Goal: Task Accomplishment & Management: Manage account settings

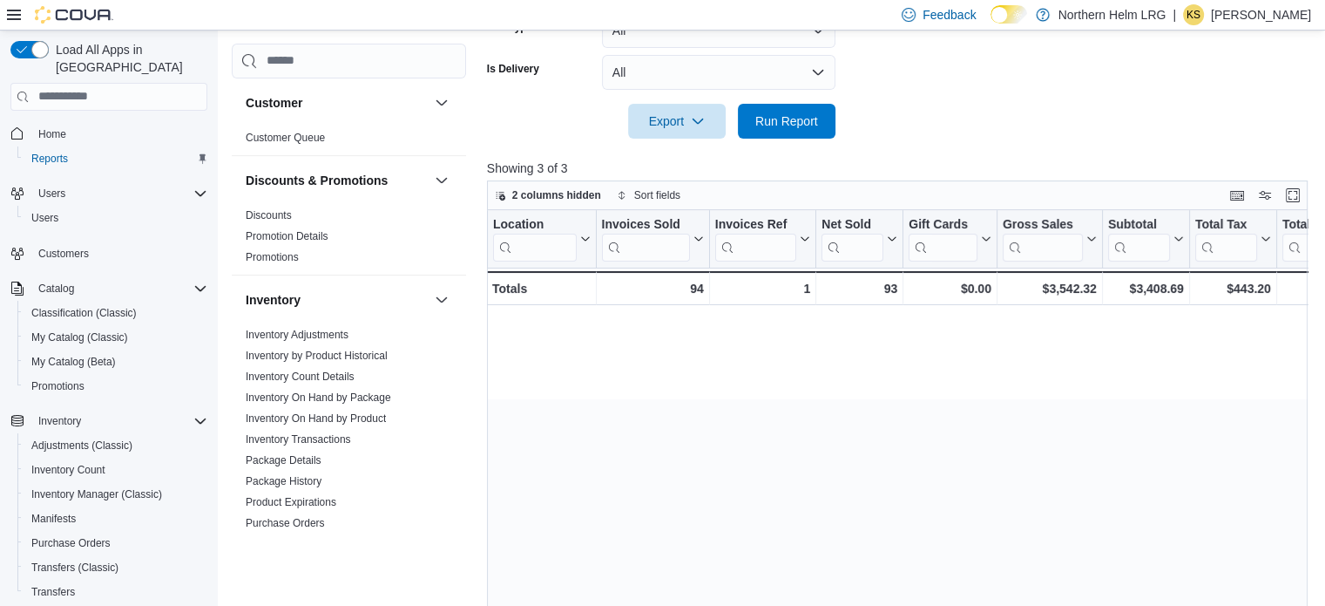
scroll to position [0, 1530]
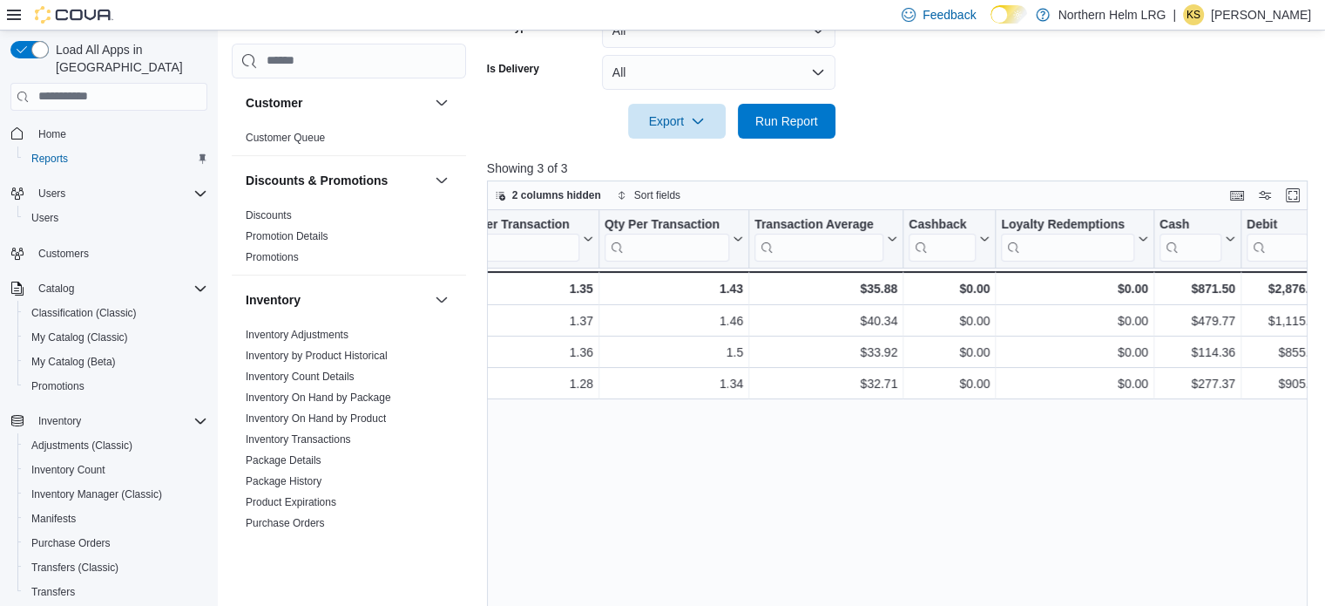
click at [1255, 17] on p "[PERSON_NAME]" at bounding box center [1261, 14] width 100 height 21
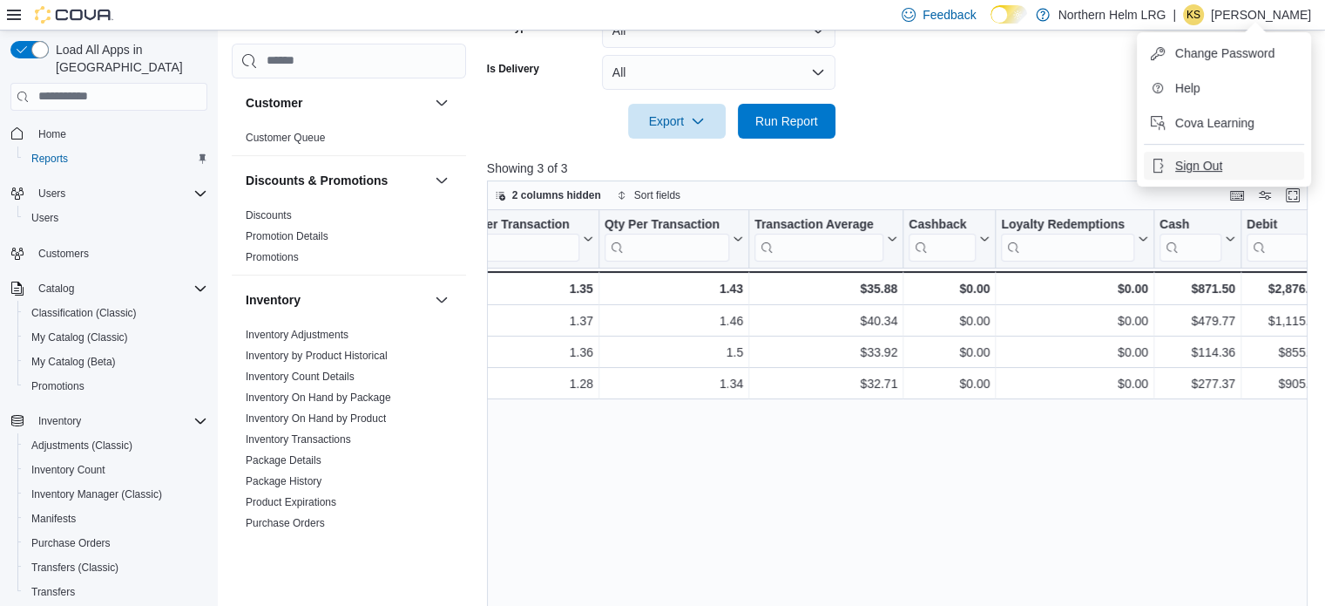
click at [1218, 165] on span "Sign Out" at bounding box center [1198, 165] width 47 height 17
